Goal: Check status

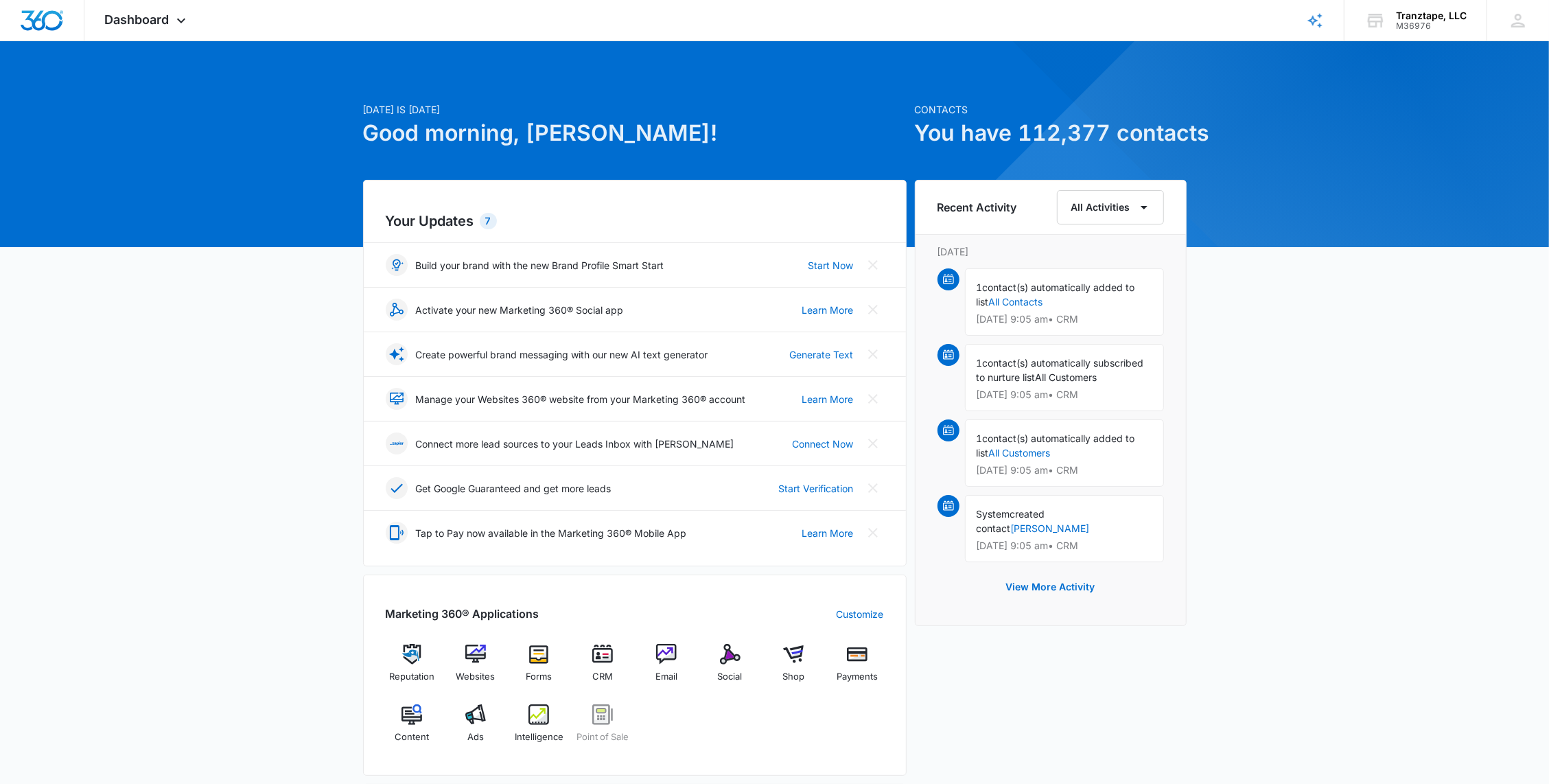
click at [167, 24] on span "Dashboard" at bounding box center [137, 19] width 65 height 14
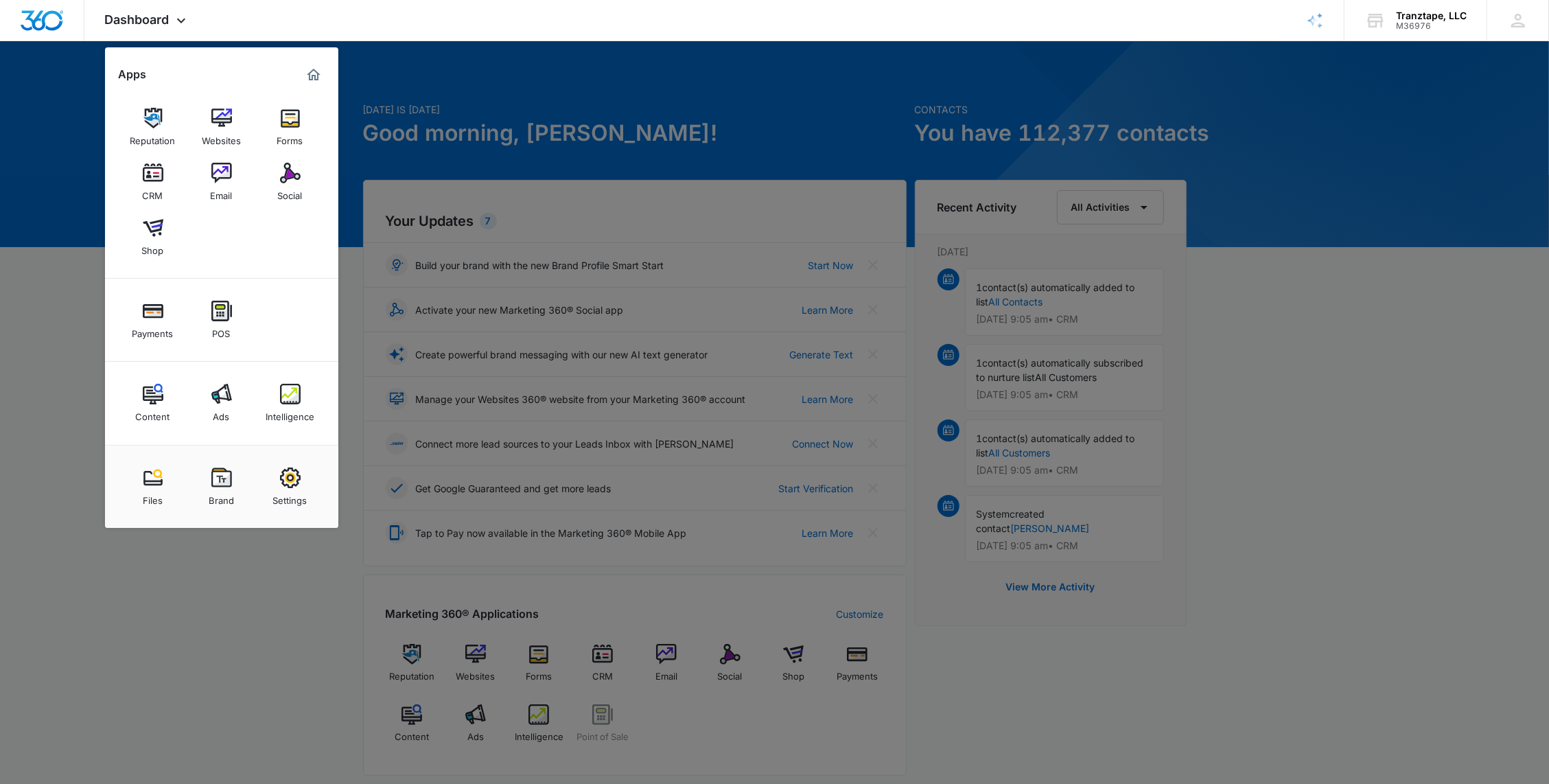
click at [291, 401] on img at bounding box center [290, 394] width 21 height 21
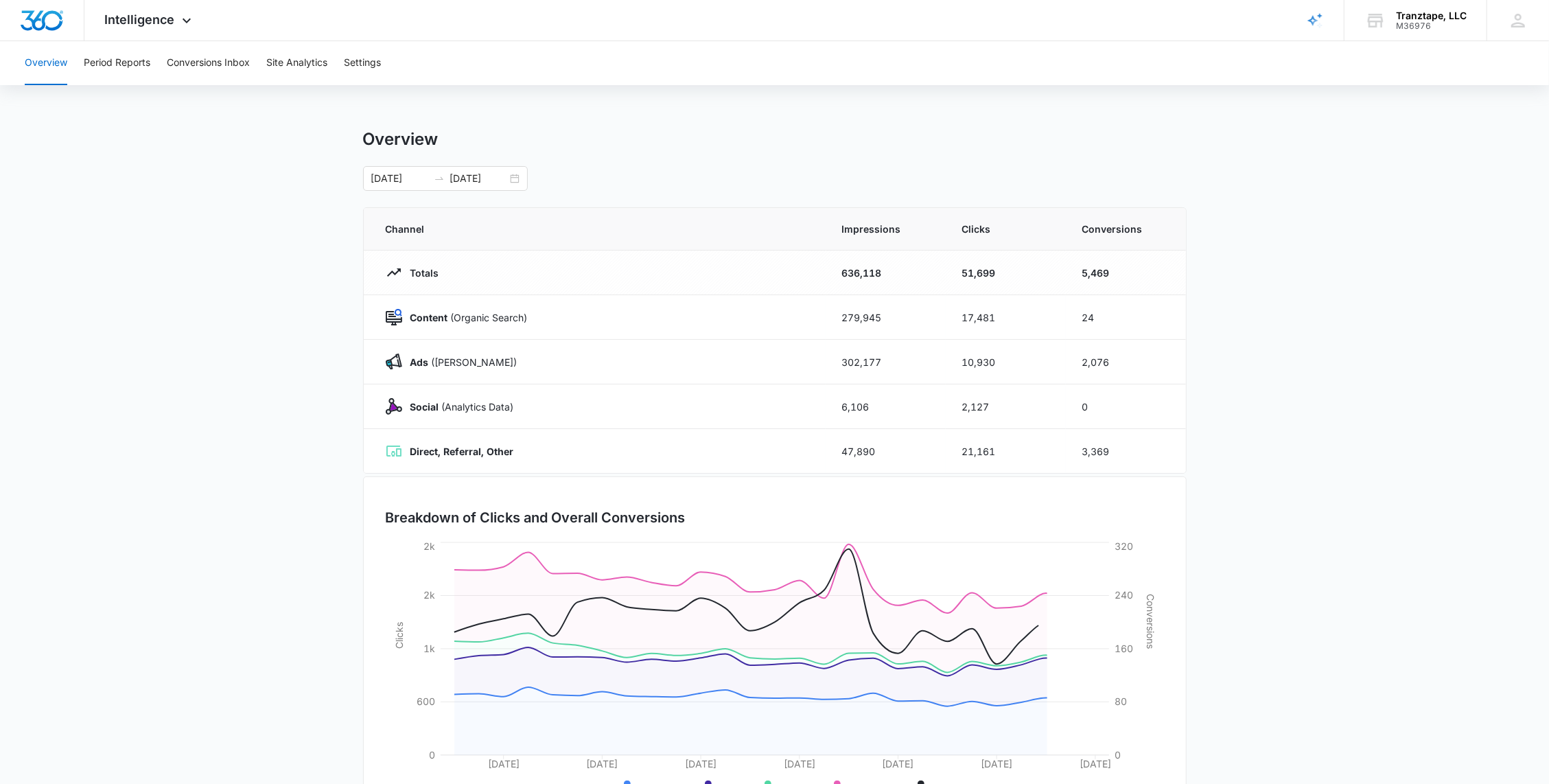
click at [497, 177] on input "[DATE]" at bounding box center [479, 179] width 57 height 15
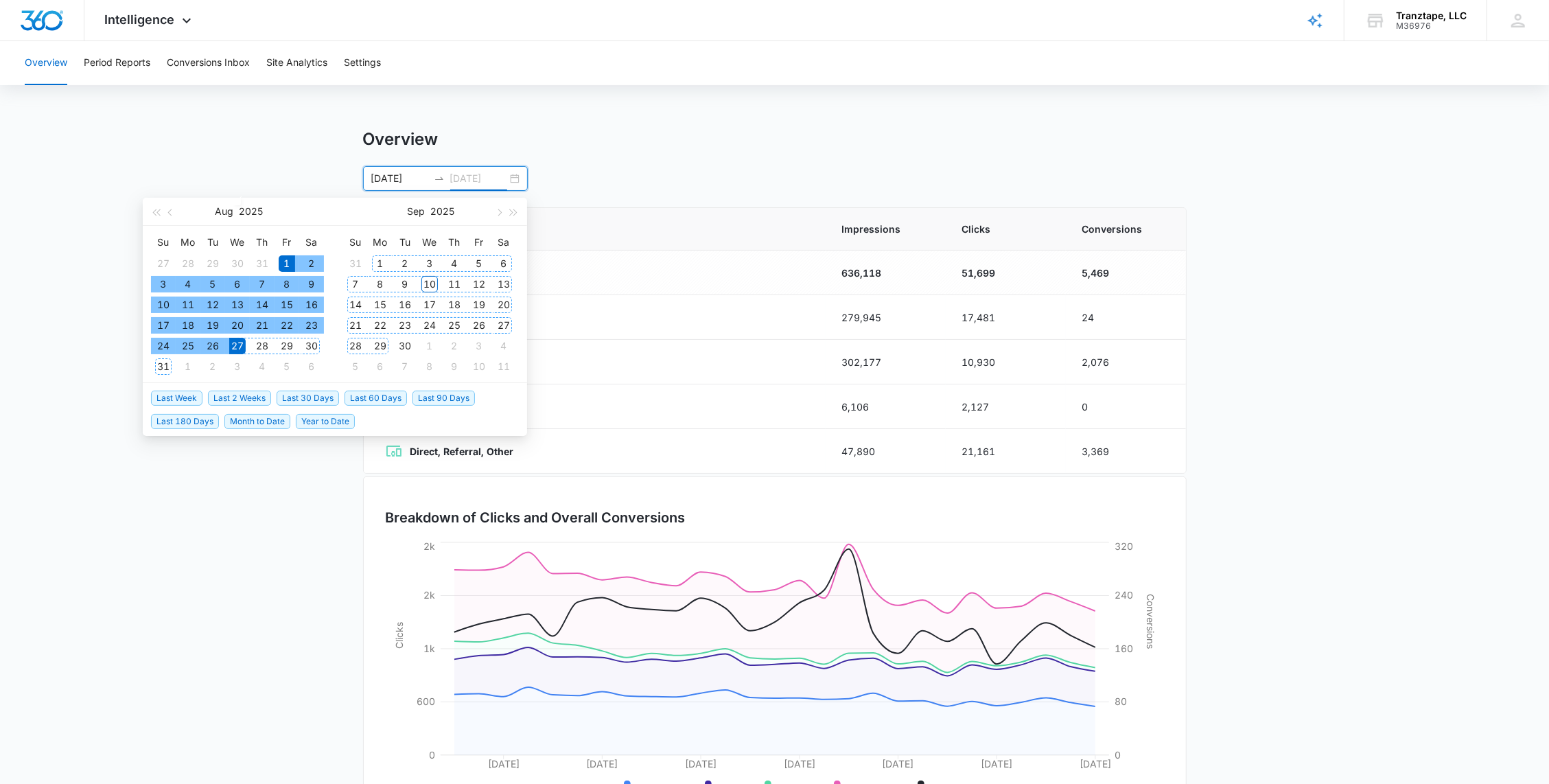
type input "[DATE]"
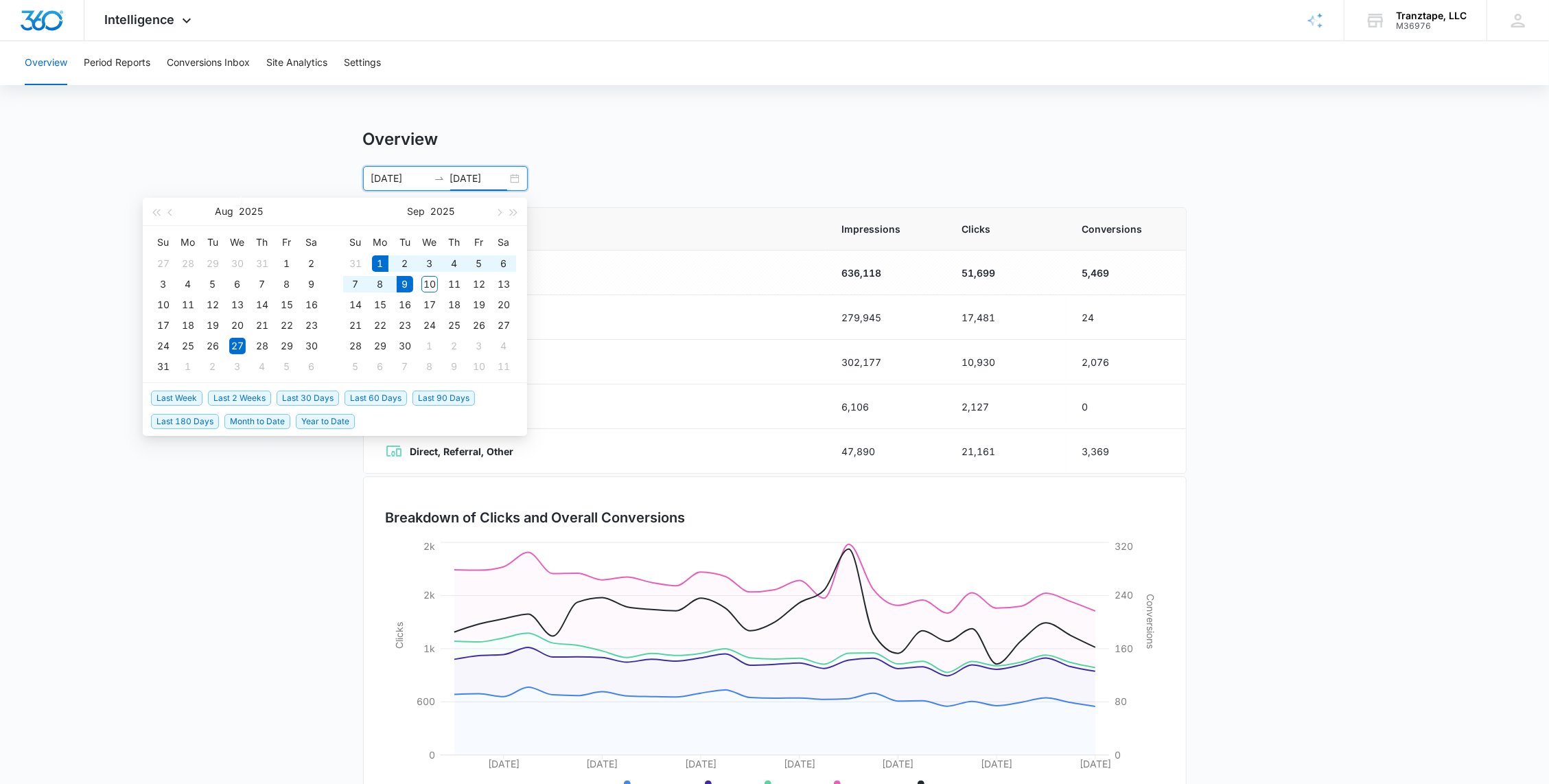
click at [252, 419] on span "Month to Date" at bounding box center [257, 421] width 66 height 15
type input "[DATE]"
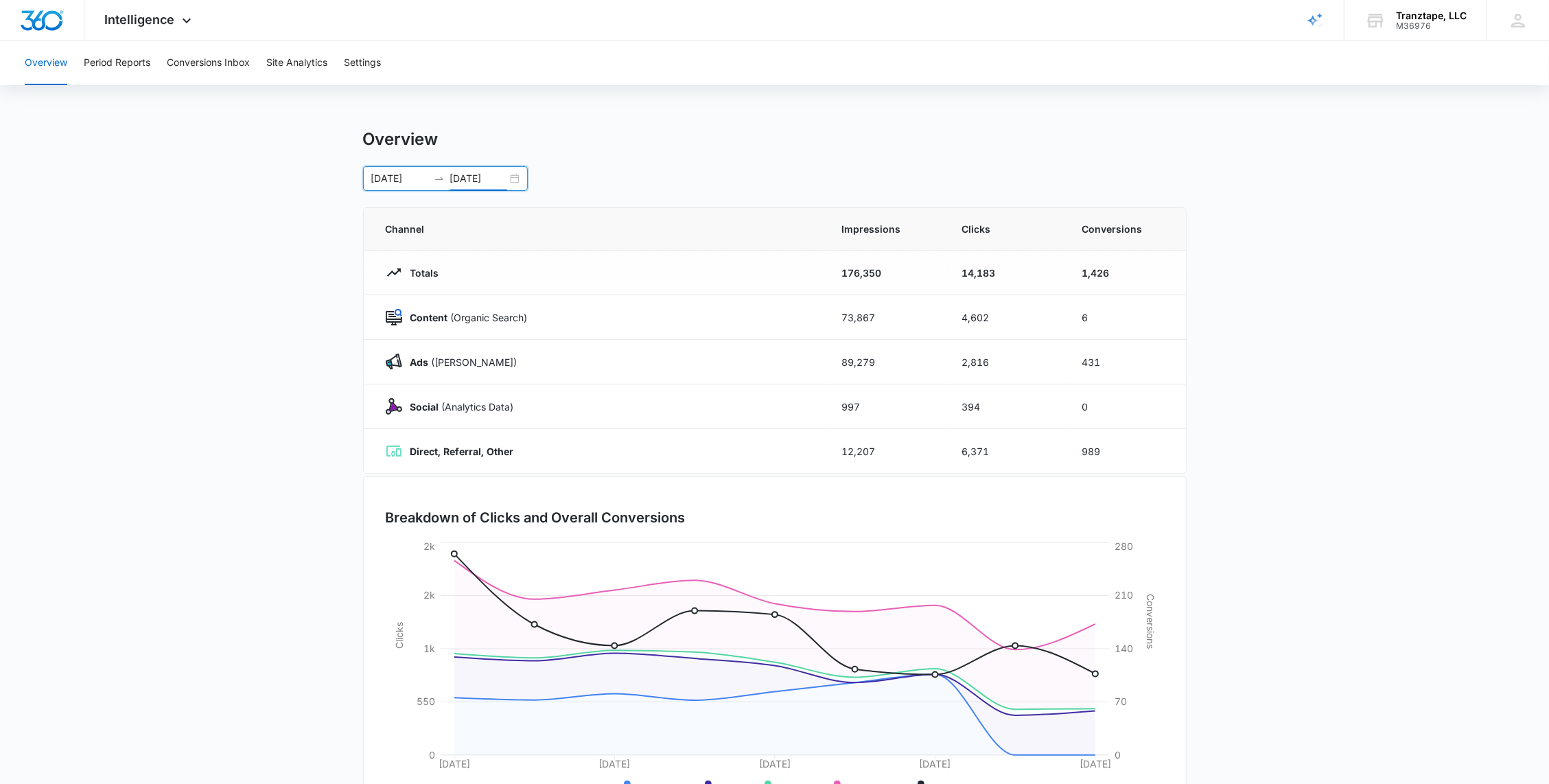
click at [294, 293] on main "Overview [DATE] [DATE] [DATE] Su Mo Tu We Th Fr Sa 31 1 2 3 4 5 6 7 8 9 10 11 1…" at bounding box center [774, 489] width 1549 height 720
click at [273, 288] on main "Overview [DATE] [DATE] [DATE] Su Mo Tu We Th Fr Sa 31 1 2 3 4 5 6 7 8 9 10 11 1…" at bounding box center [774, 489] width 1549 height 720
click at [218, 332] on main "Overview [DATE] [DATE] [DATE] Su Mo Tu We Th Fr Sa 31 1 2 3 4 5 6 7 8 9 10 11 1…" at bounding box center [774, 489] width 1549 height 720
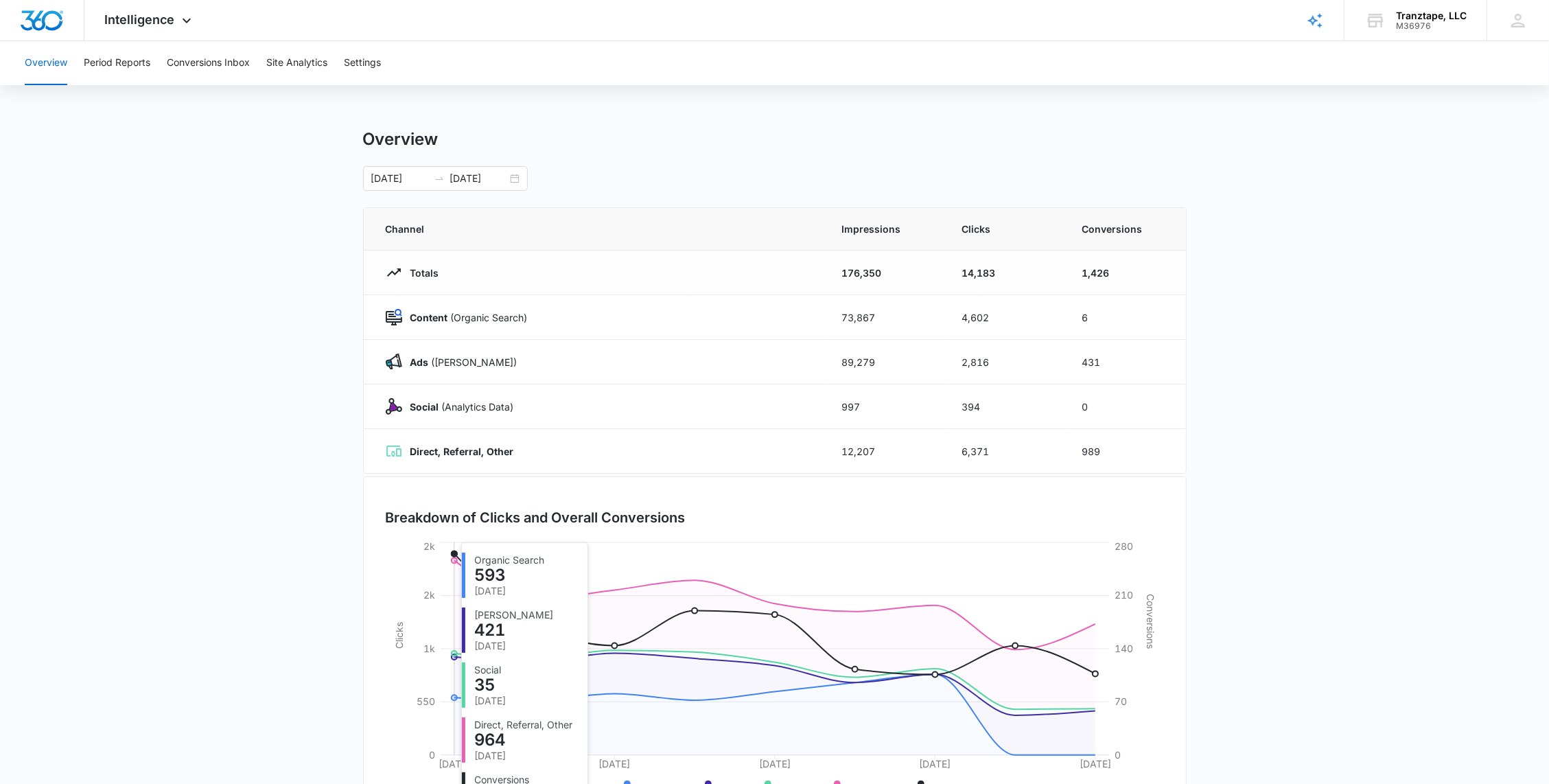
click at [235, 593] on main "Overview [DATE] [DATE] [DATE] Su Mo Tu We Th Fr Sa 31 1 2 3 4 5 6 7 8 9 10 11 1…" at bounding box center [774, 489] width 1549 height 720
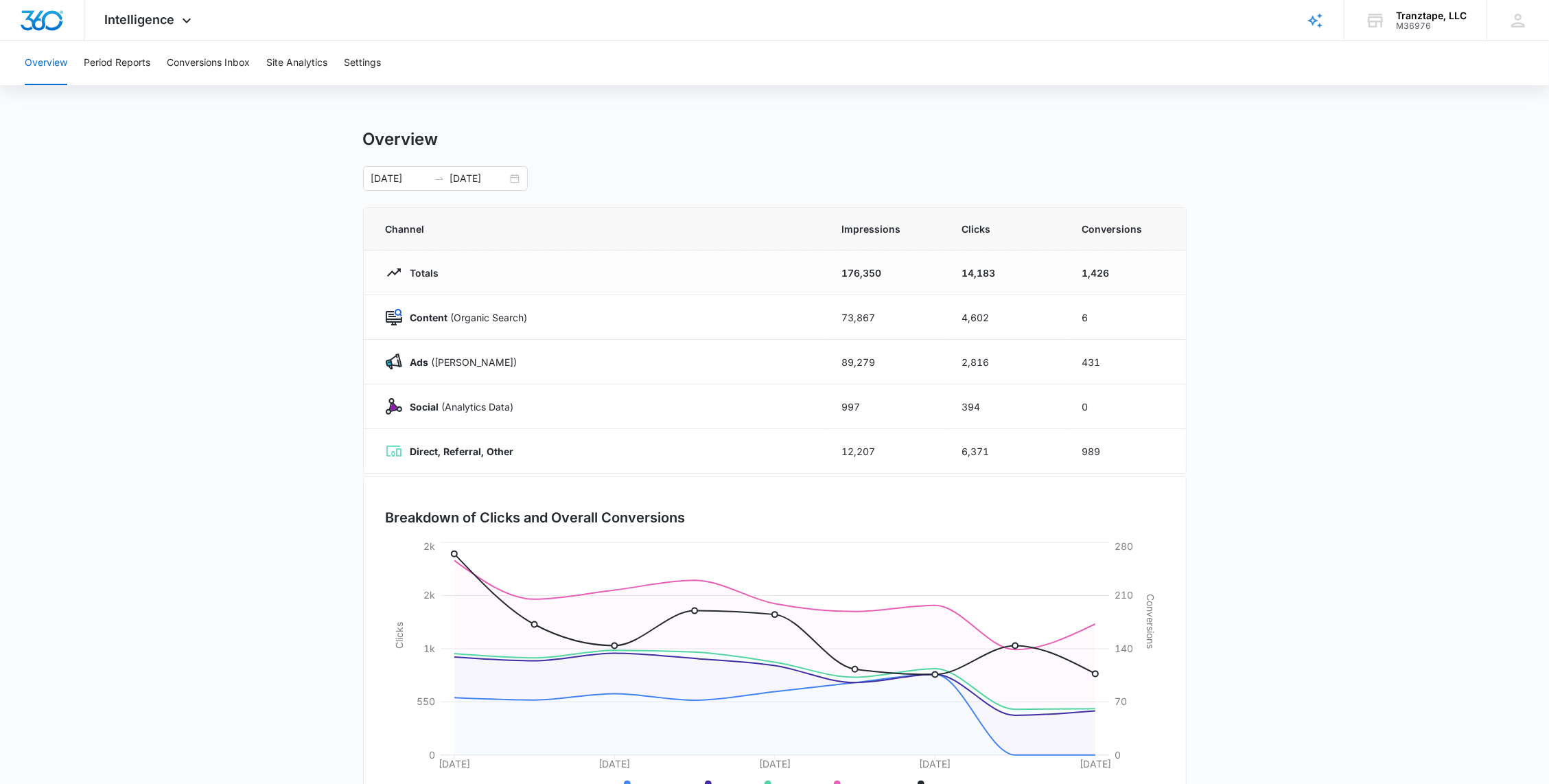
click at [206, 506] on main "Overview [DATE] [DATE] [DATE] Su Mo Tu We Th Fr Sa 31 1 2 3 4 5 6 7 8 9 10 11 1…" at bounding box center [774, 489] width 1549 height 720
